Goal: Navigation & Orientation: Find specific page/section

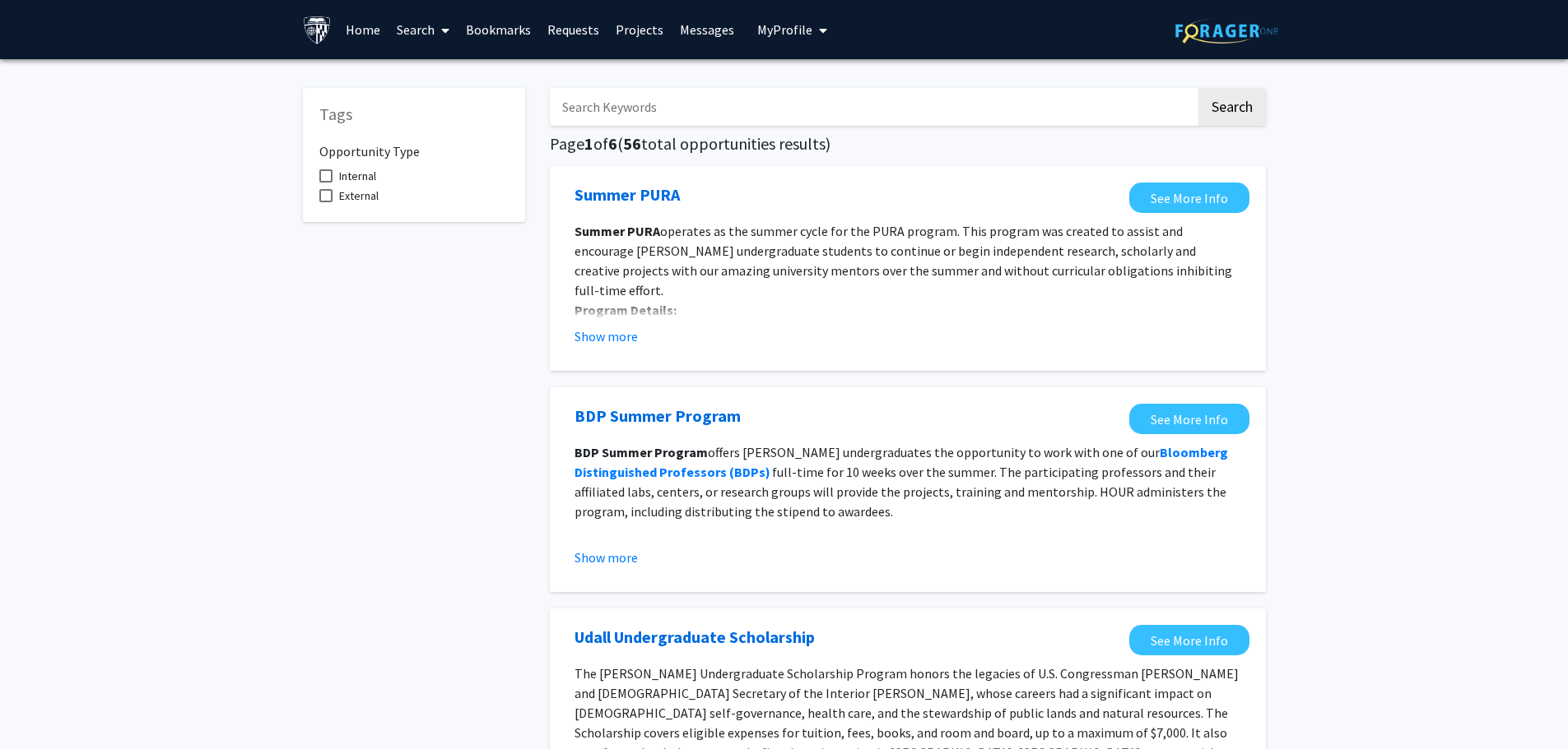
click at [358, 28] on link "Home" at bounding box center [363, 30] width 51 height 58
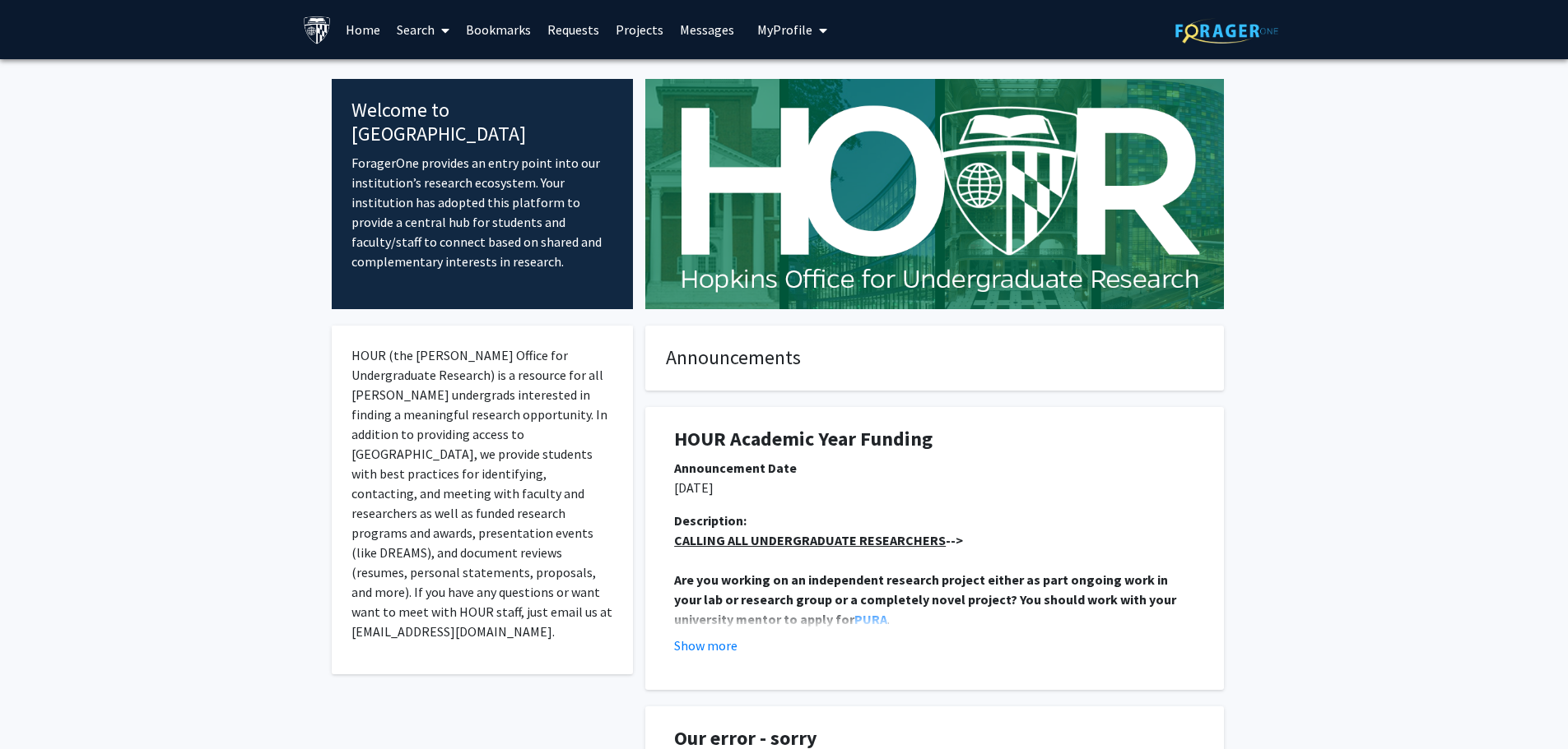
click at [690, 29] on link "Messages" at bounding box center [707, 30] width 71 height 58
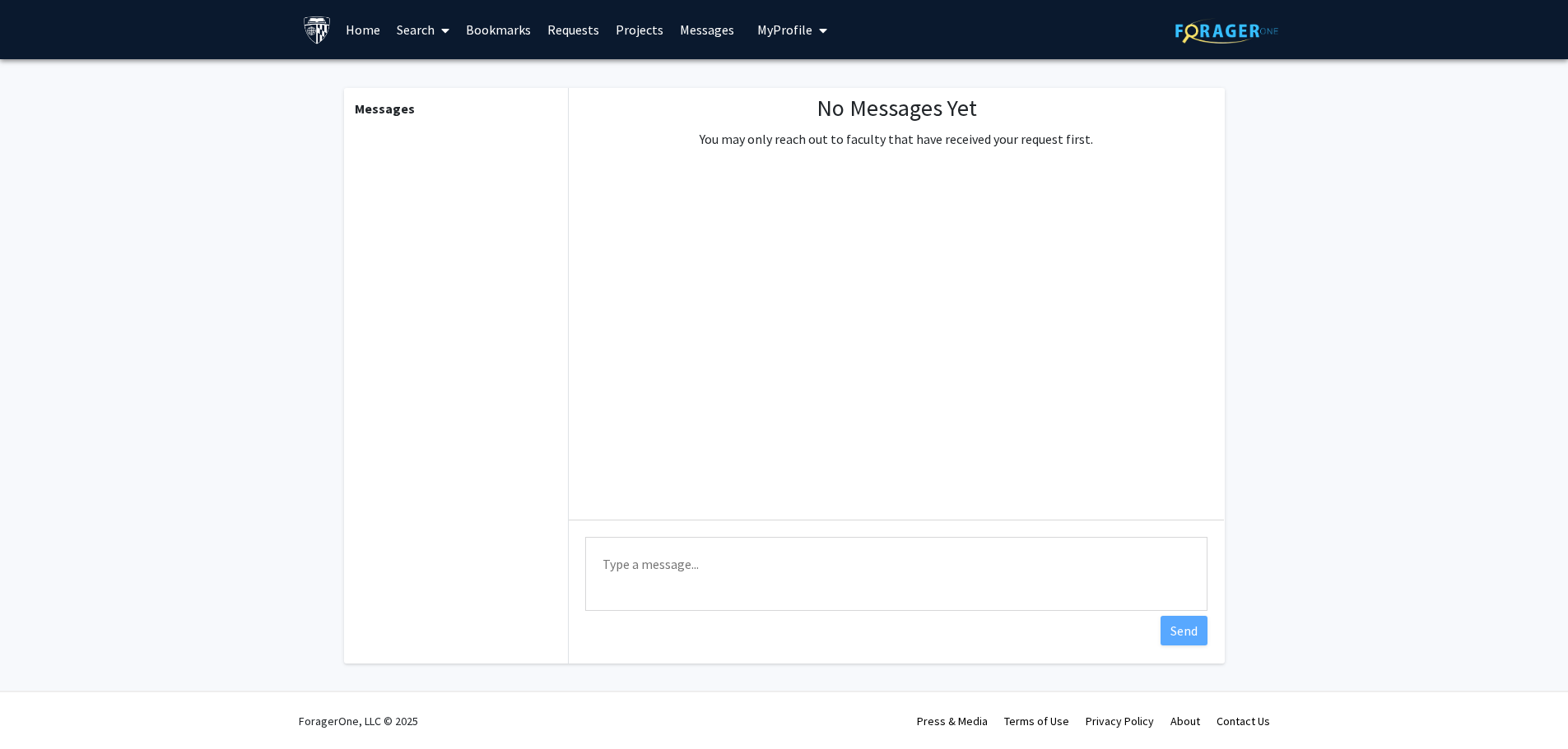
click at [633, 31] on link "Projects" at bounding box center [639, 30] width 64 height 58
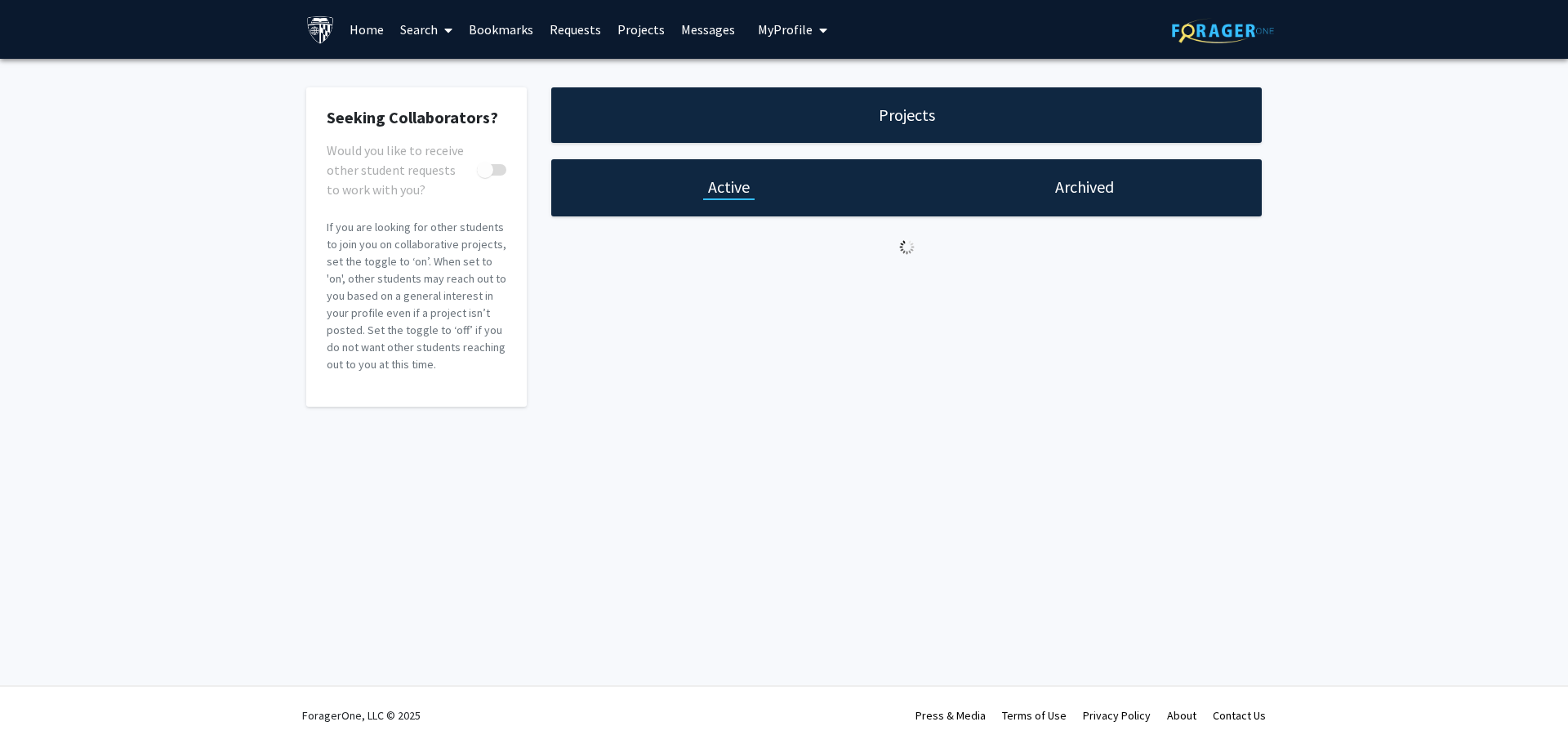
checkbox input "true"
